Goal: Information Seeking & Learning: Obtain resource

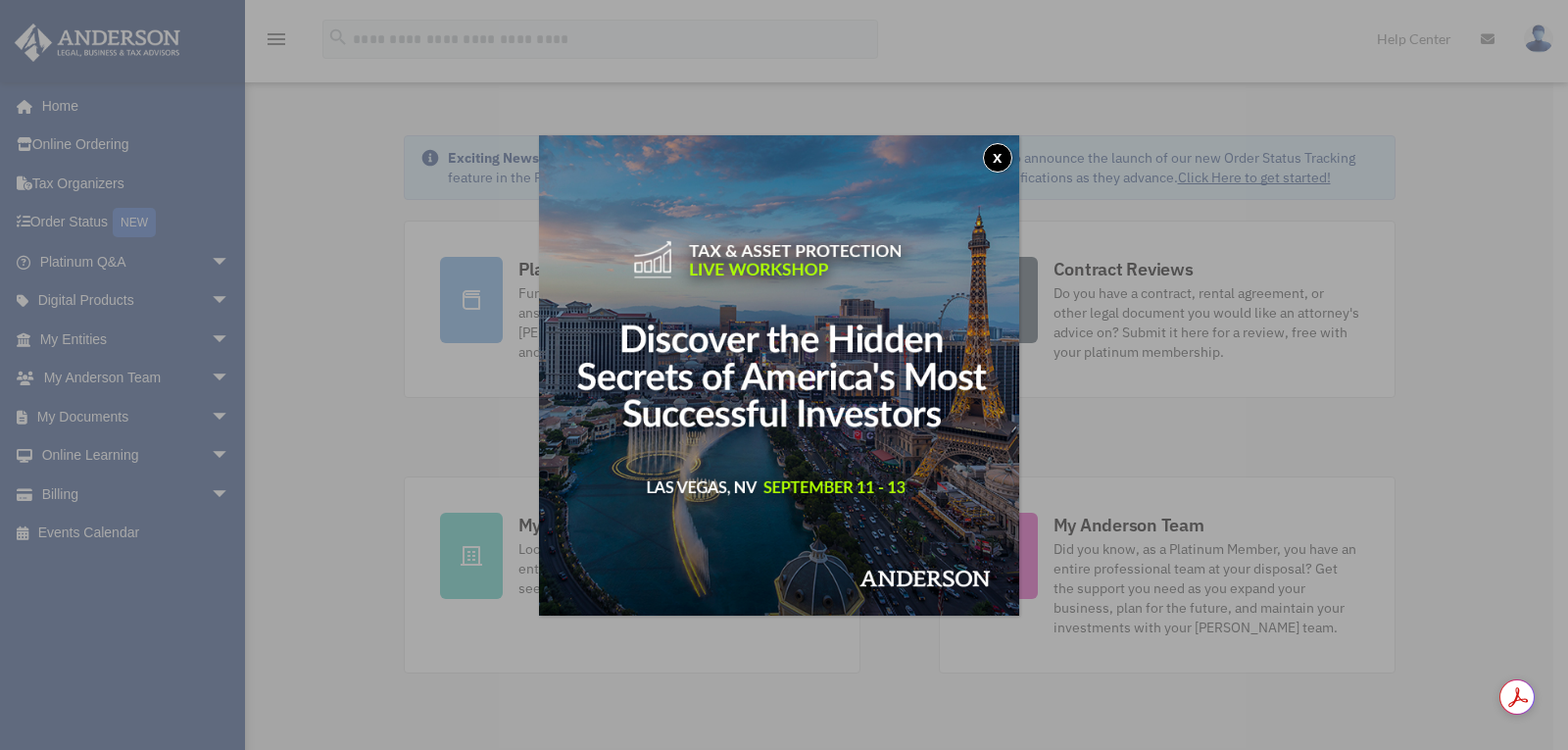
click at [1005, 156] on button "x" at bounding box center [997, 158] width 30 height 30
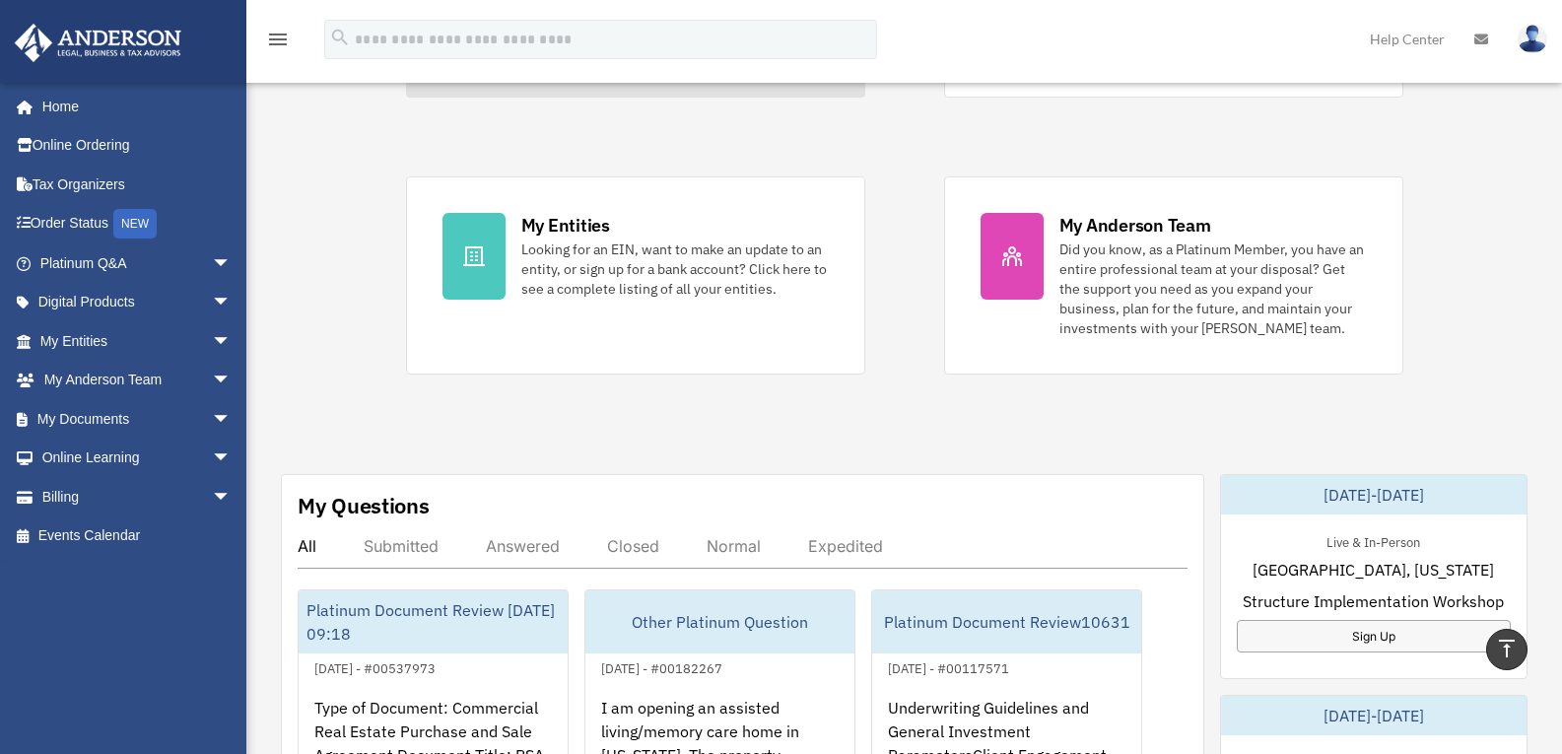
scroll to position [39, 0]
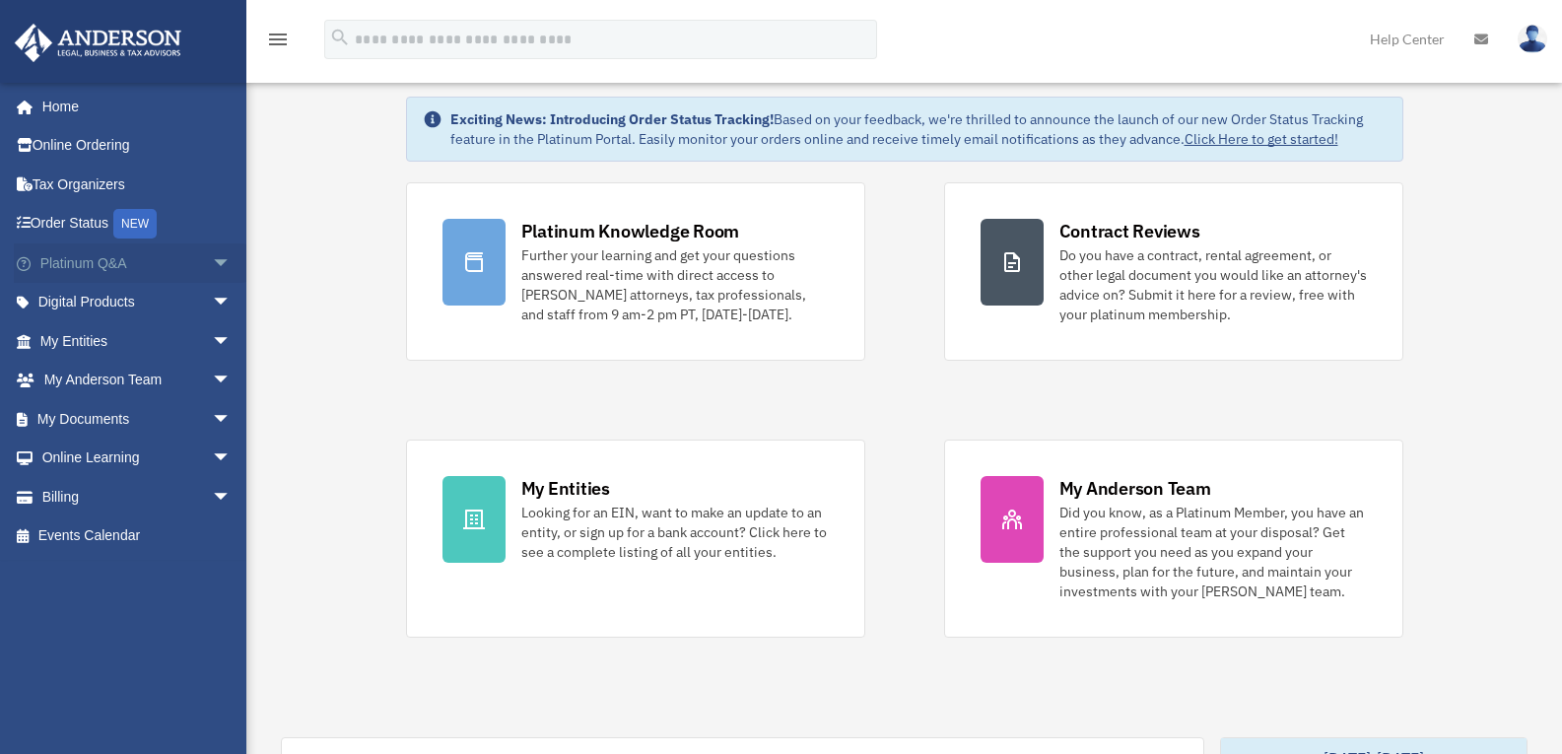
click at [212, 264] on span "arrow_drop_down" at bounding box center [231, 263] width 39 height 40
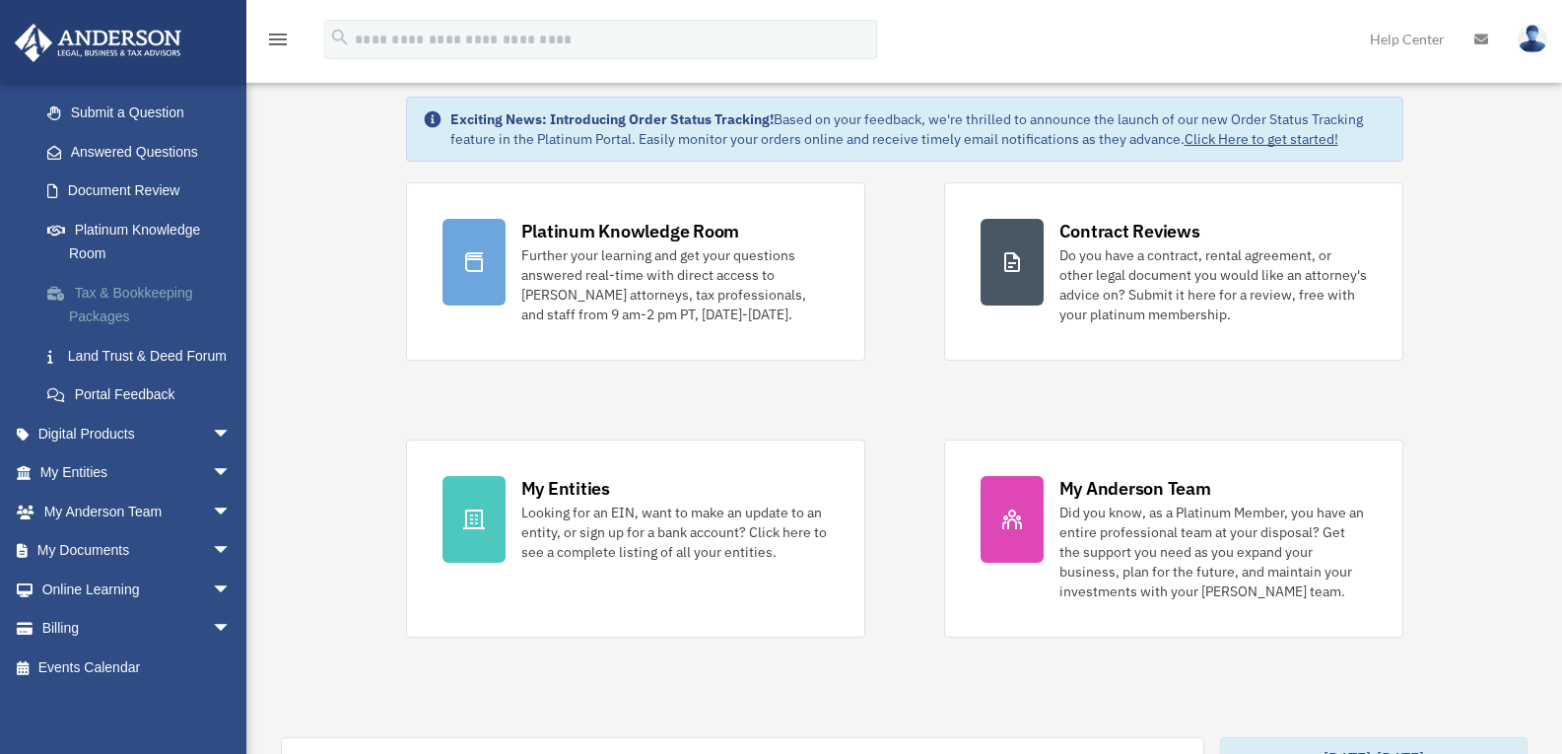
scroll to position [295, 0]
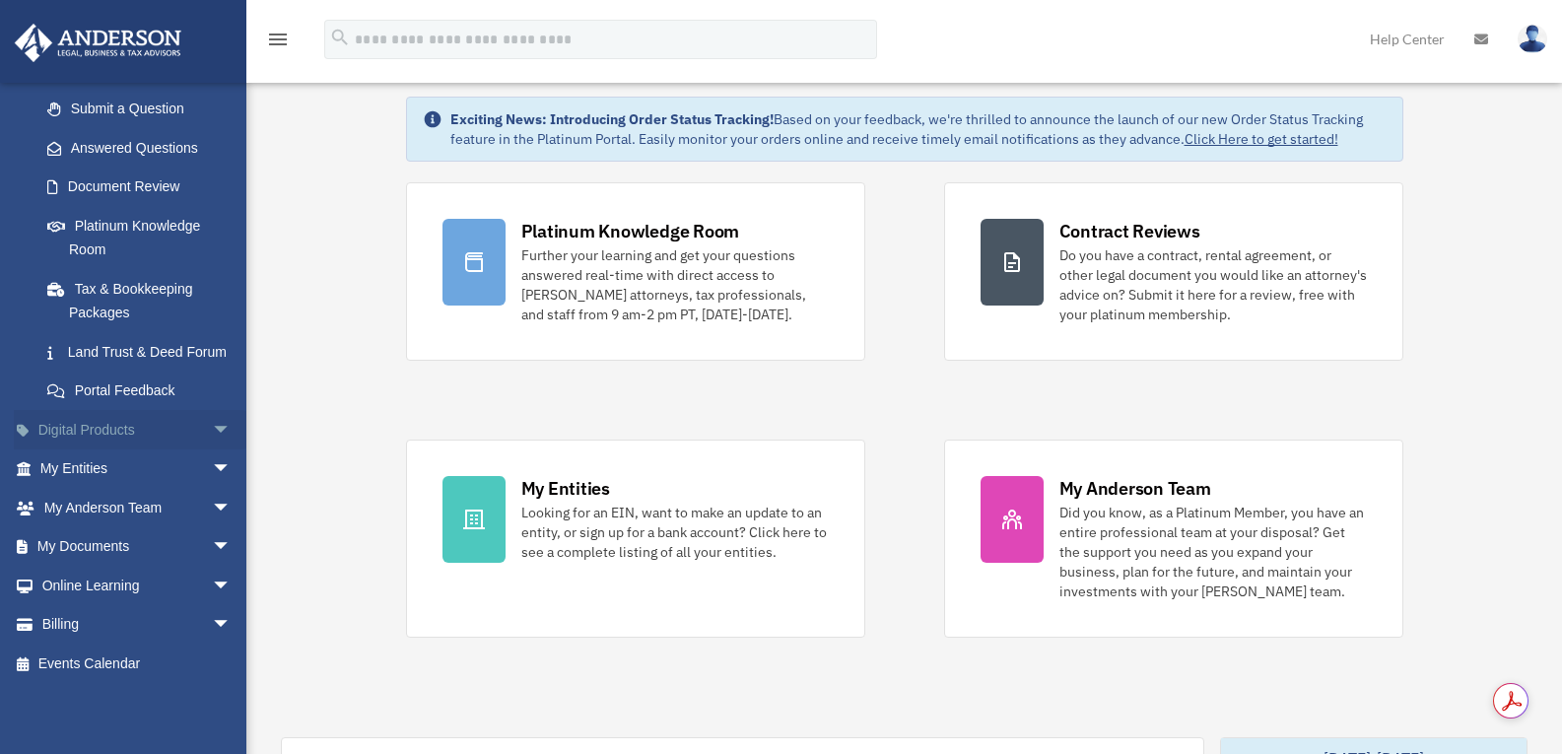
click at [212, 426] on span "arrow_drop_down" at bounding box center [231, 430] width 39 height 40
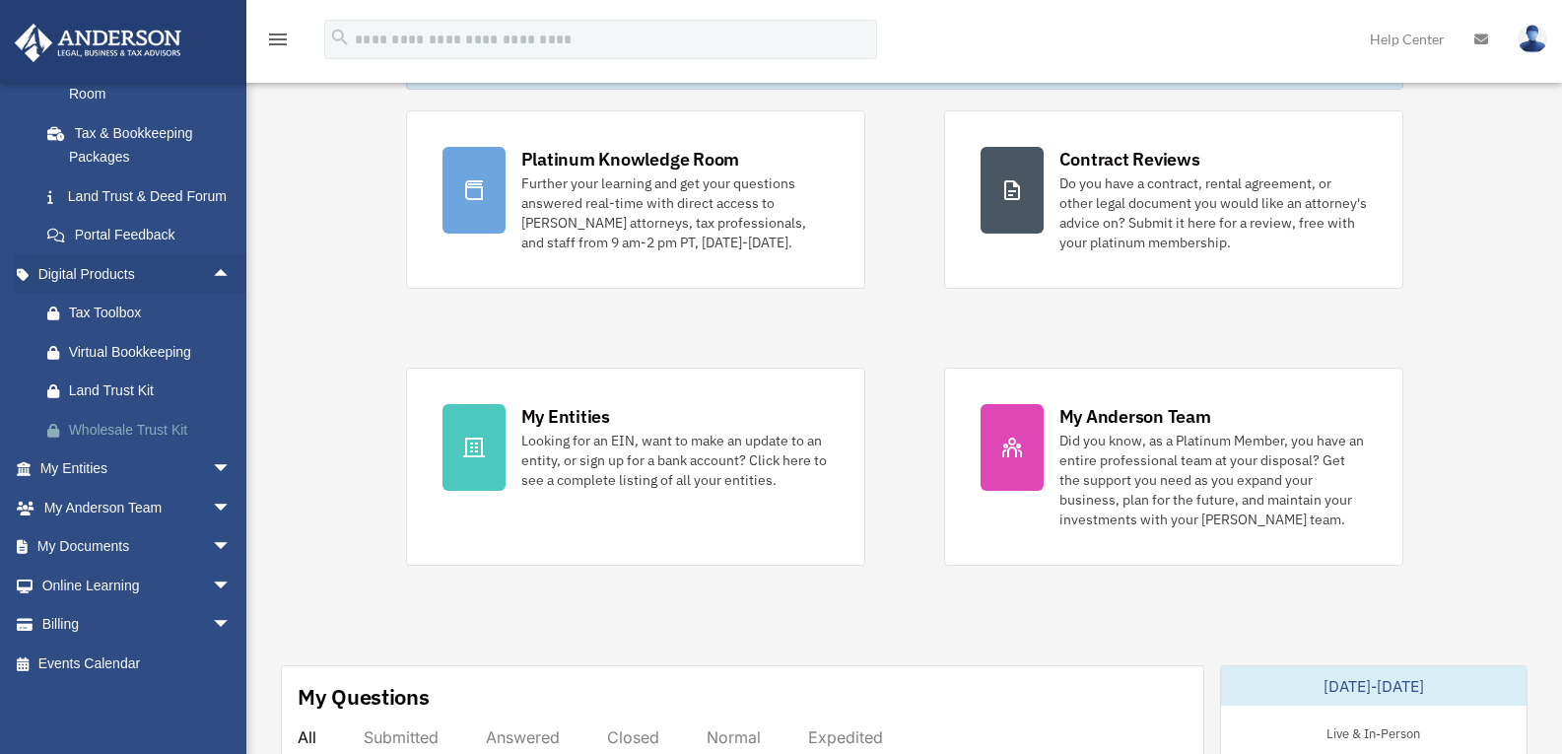
scroll to position [138, 0]
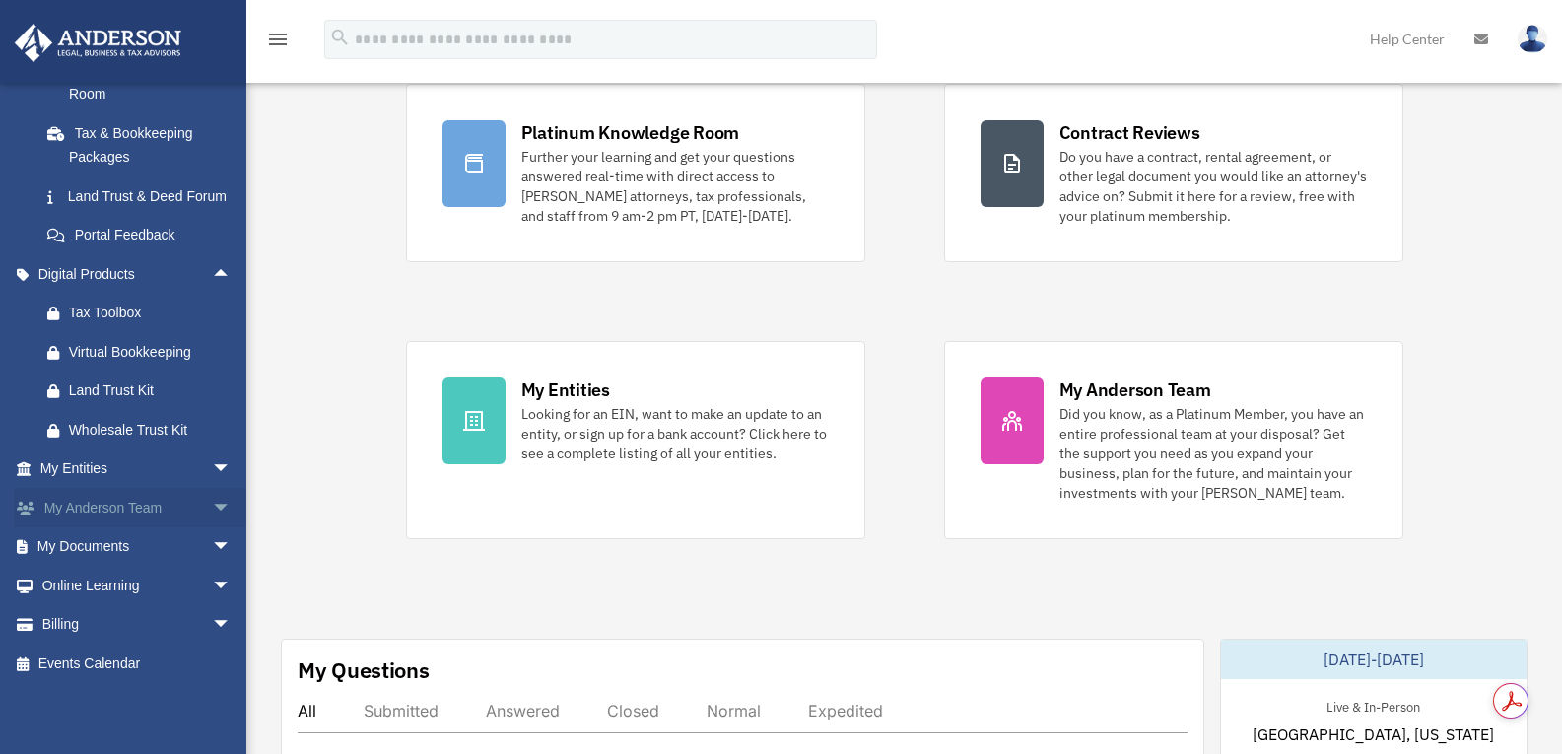
click at [212, 501] on span "arrow_drop_down" at bounding box center [231, 508] width 39 height 40
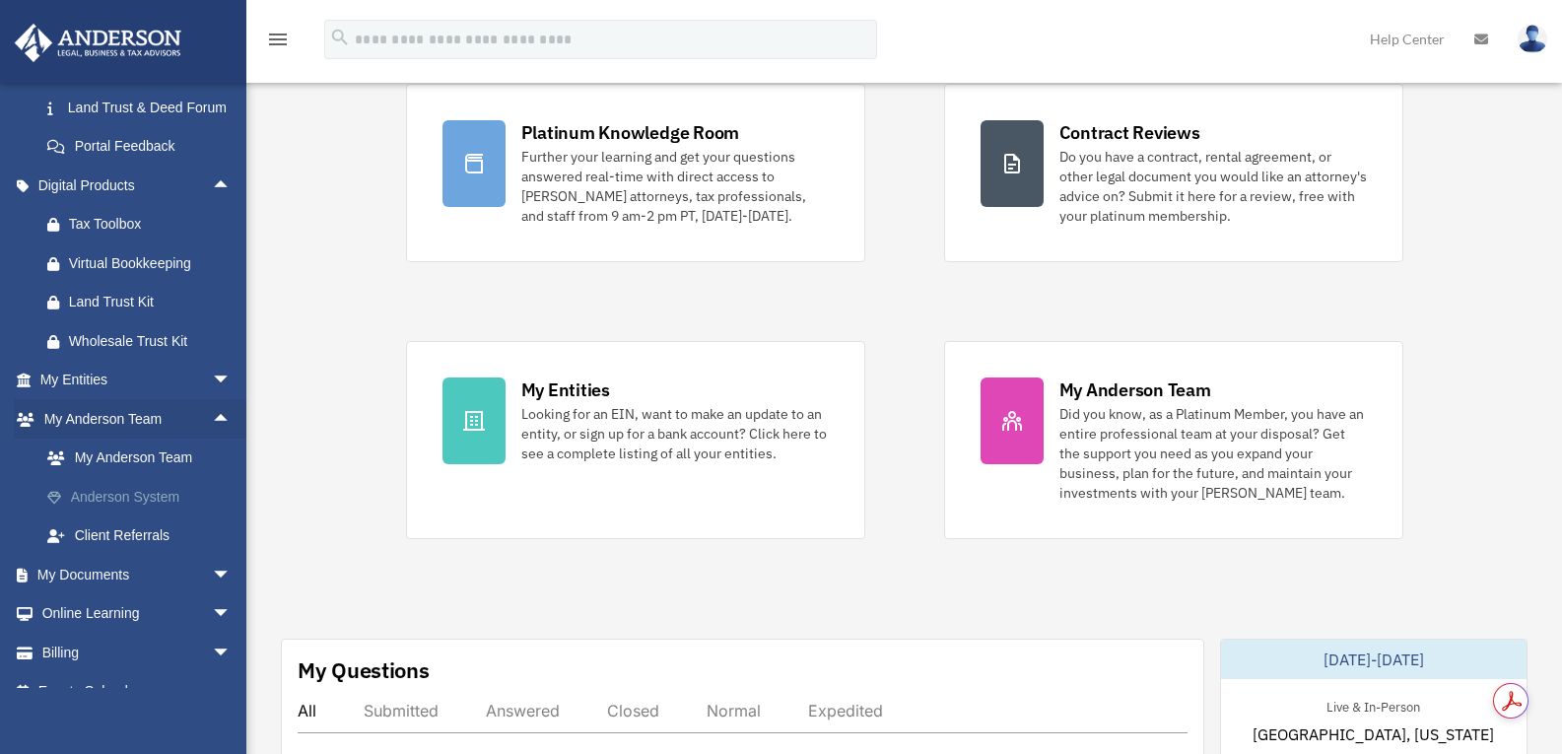
scroll to position [568, 0]
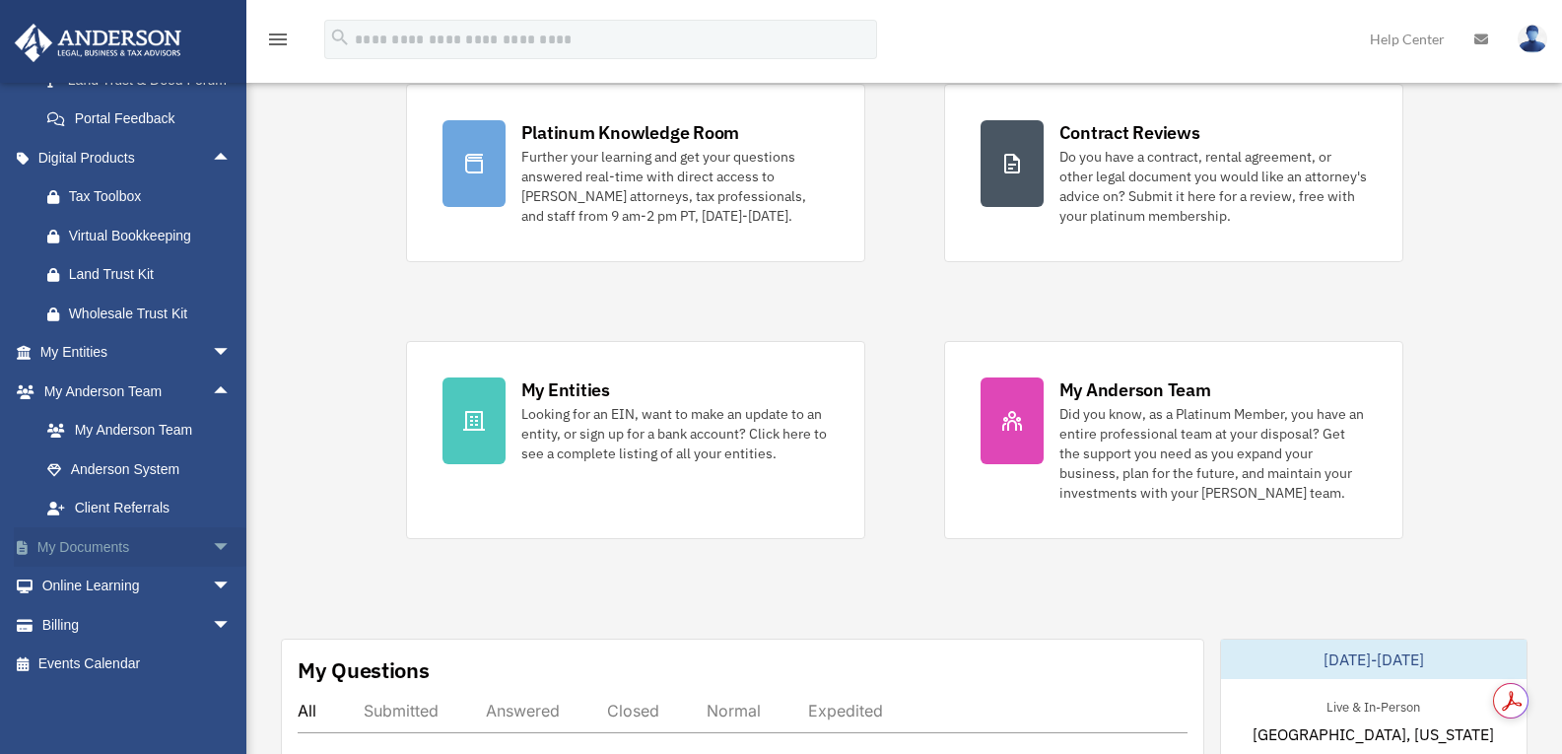
click at [212, 539] on span "arrow_drop_down" at bounding box center [231, 547] width 39 height 40
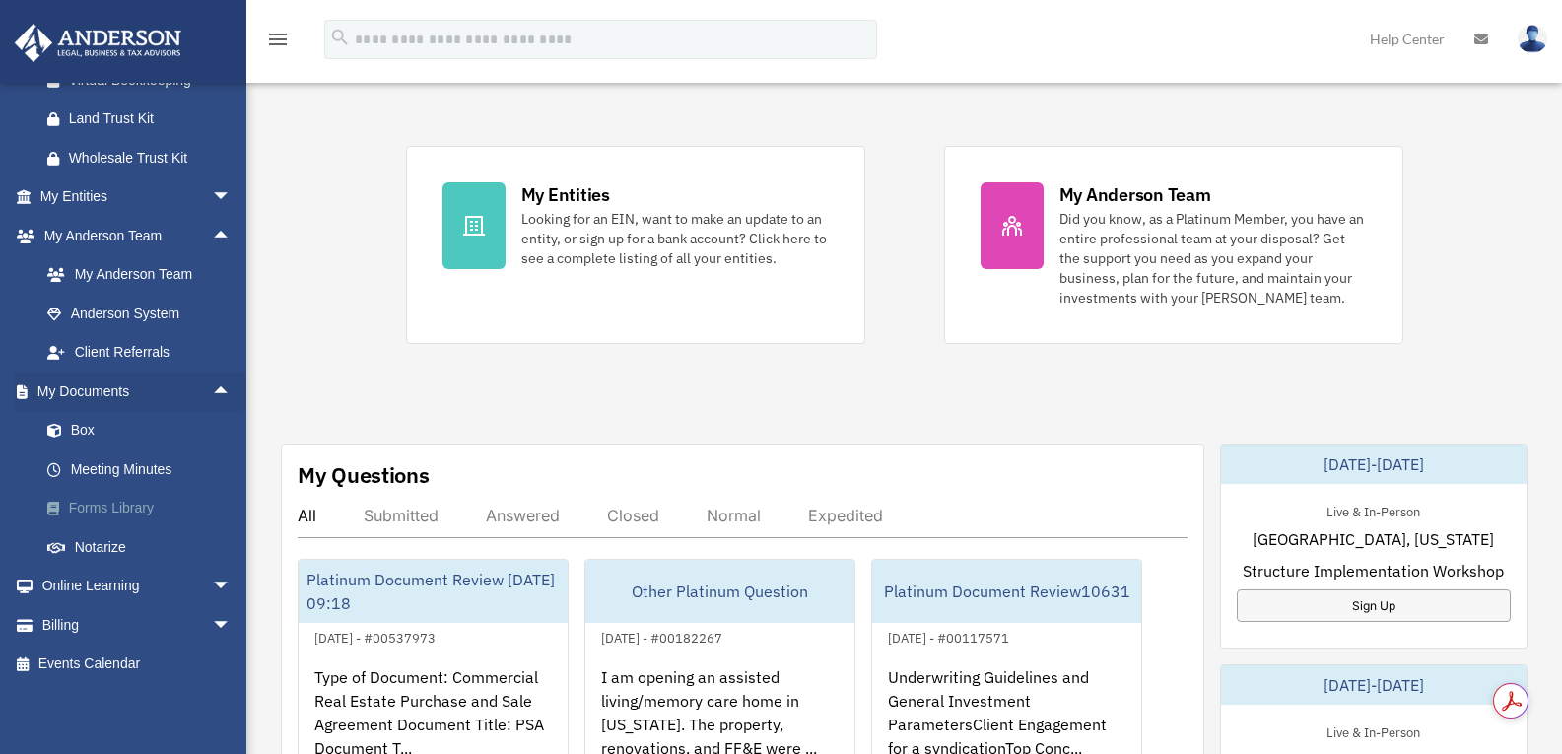
scroll to position [335, 0]
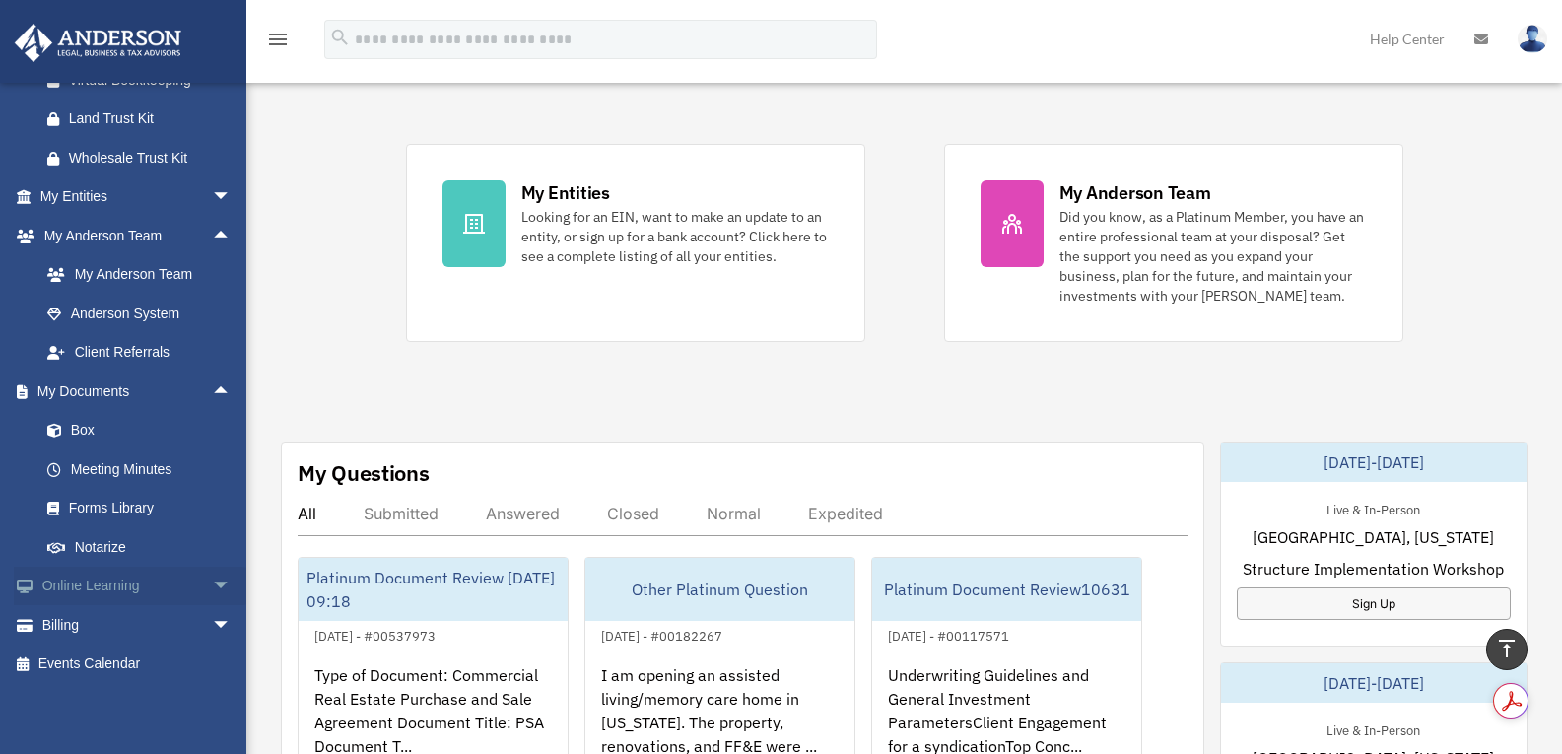
click at [212, 578] on span "arrow_drop_down" at bounding box center [231, 587] width 39 height 40
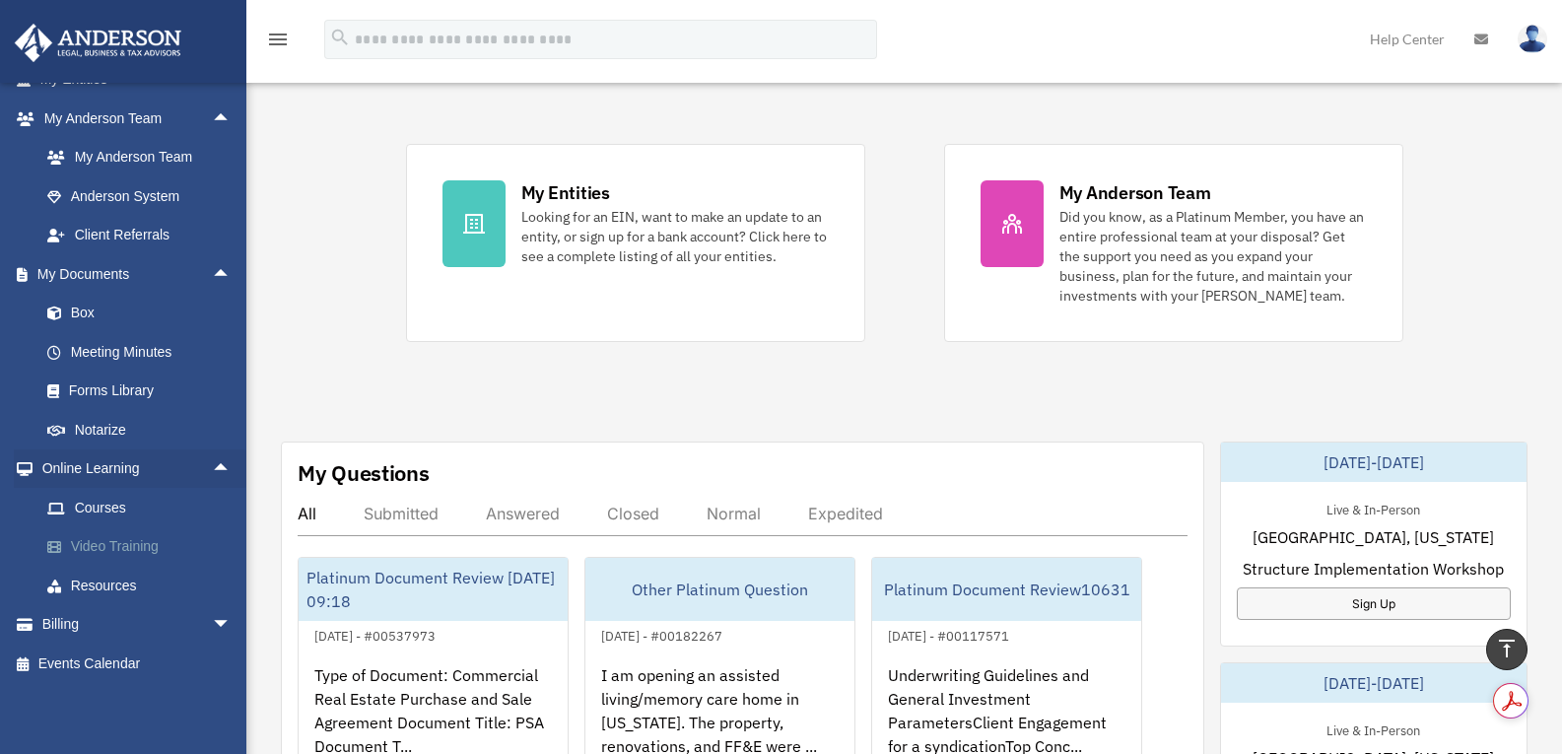
scroll to position [840, 0]
click at [121, 585] on link "Resources" at bounding box center [145, 585] width 234 height 39
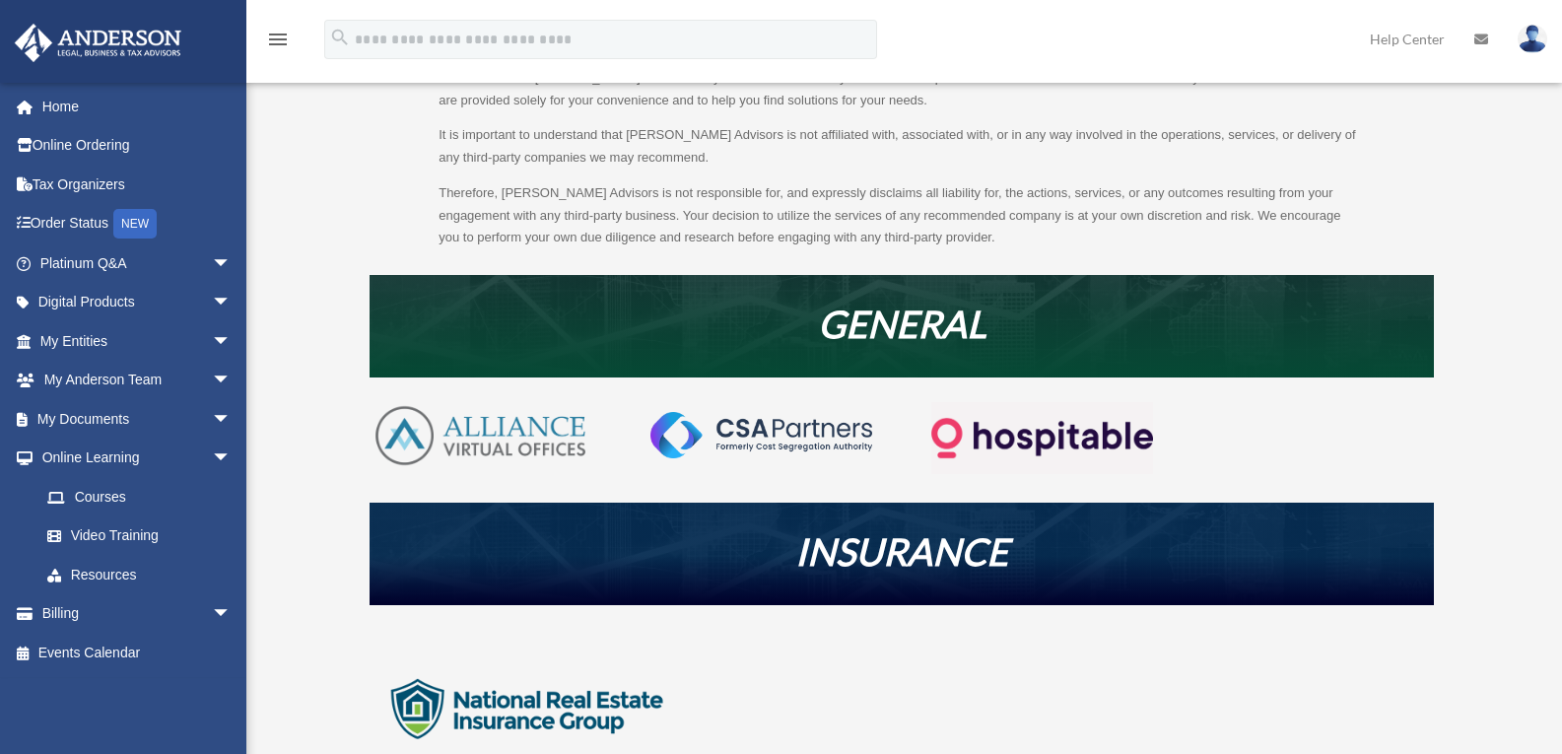
scroll to position [197, 0]
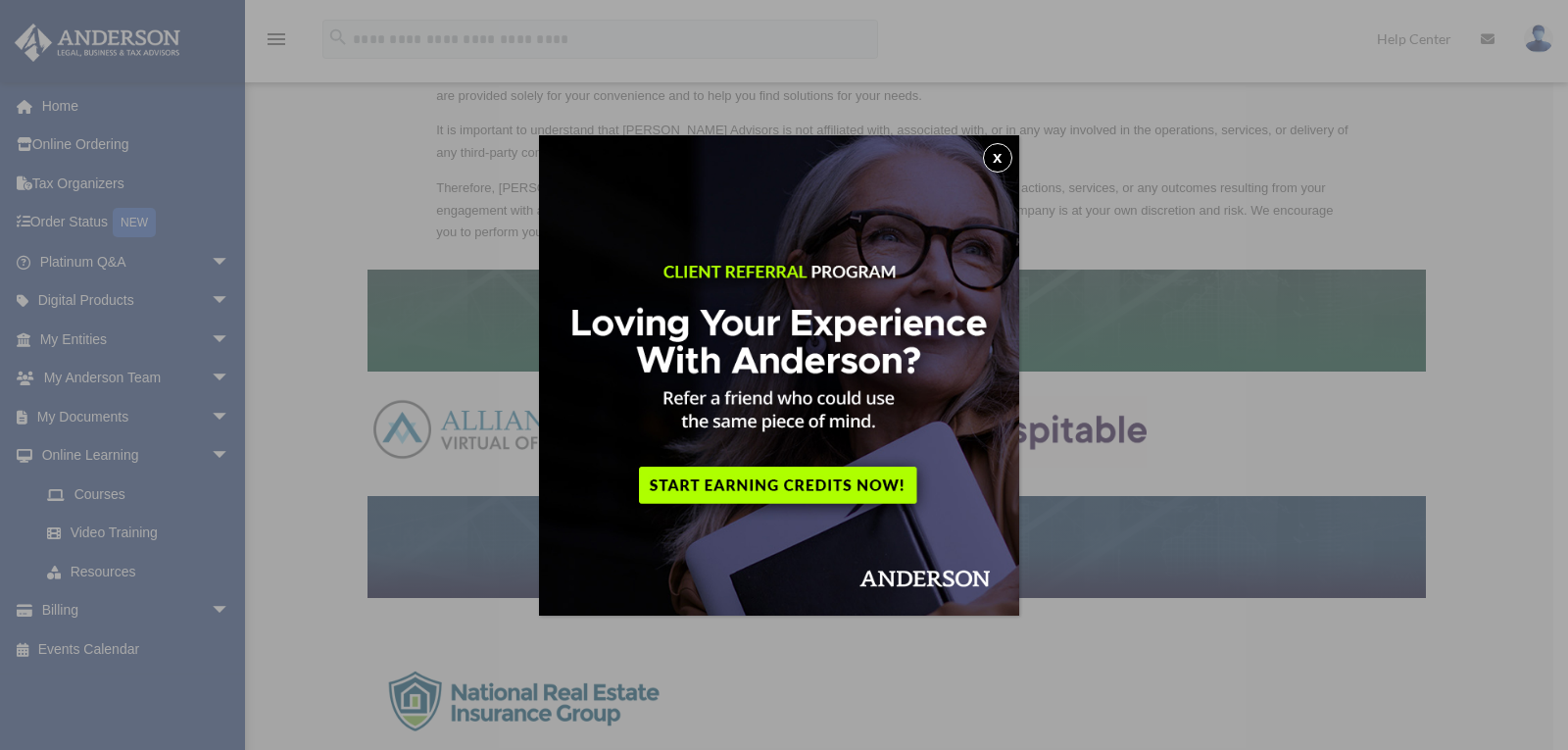
click at [1005, 156] on button "x" at bounding box center [997, 158] width 30 height 30
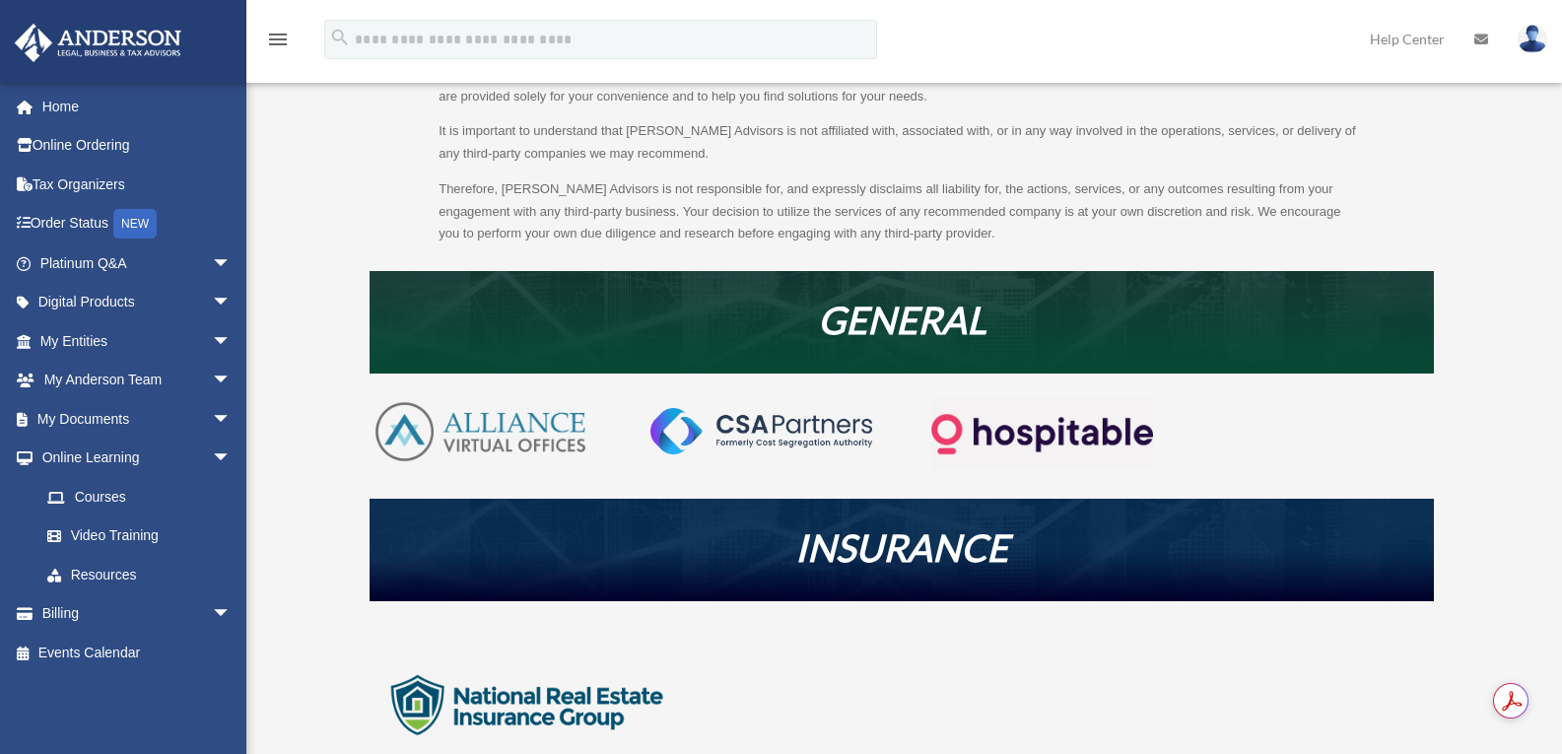
click at [554, 422] on img at bounding box center [481, 431] width 222 height 67
